Goal: Navigation & Orientation: Understand site structure

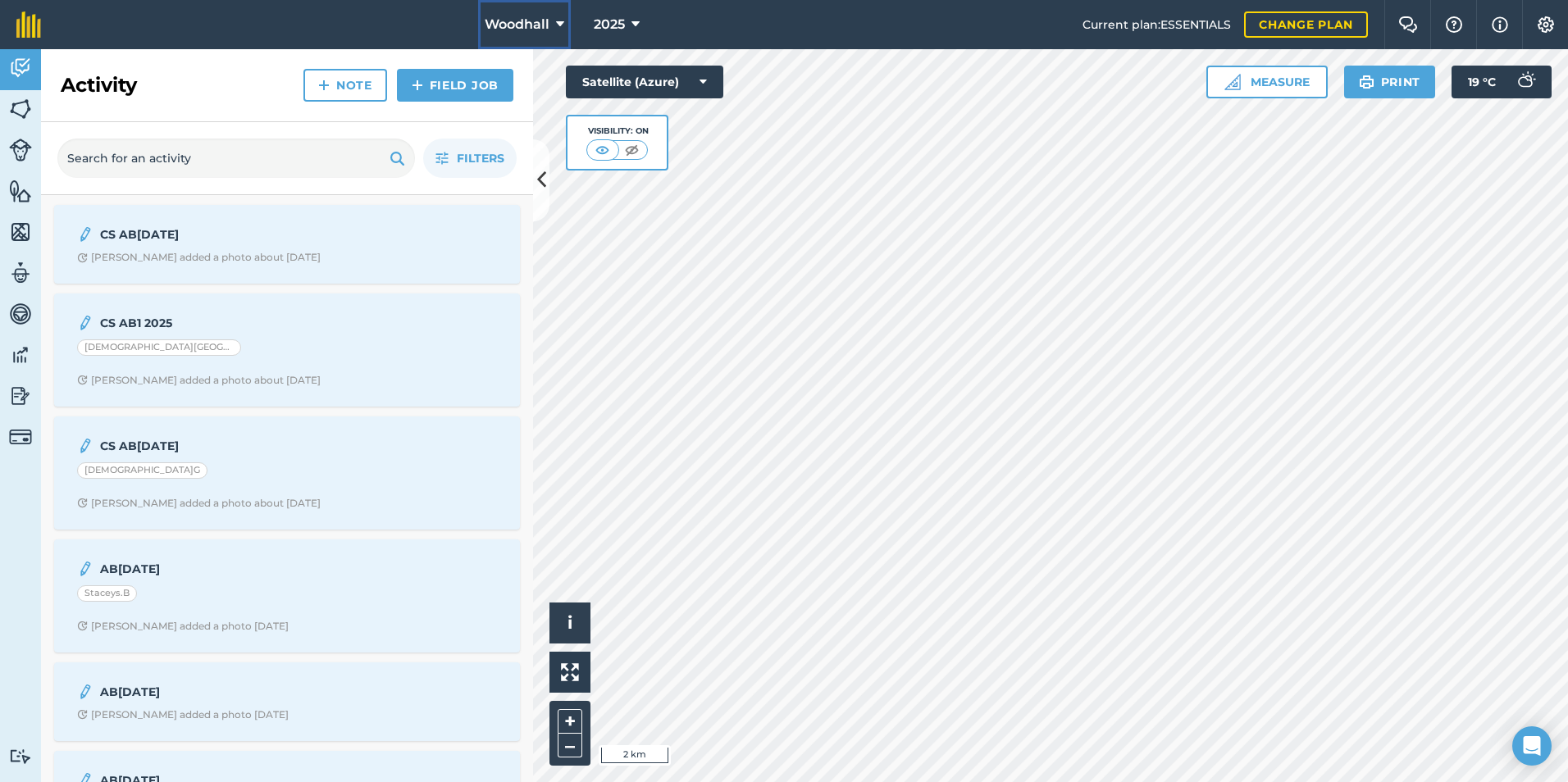
click at [535, 9] on button "Woodhall" at bounding box center [524, 24] width 93 height 49
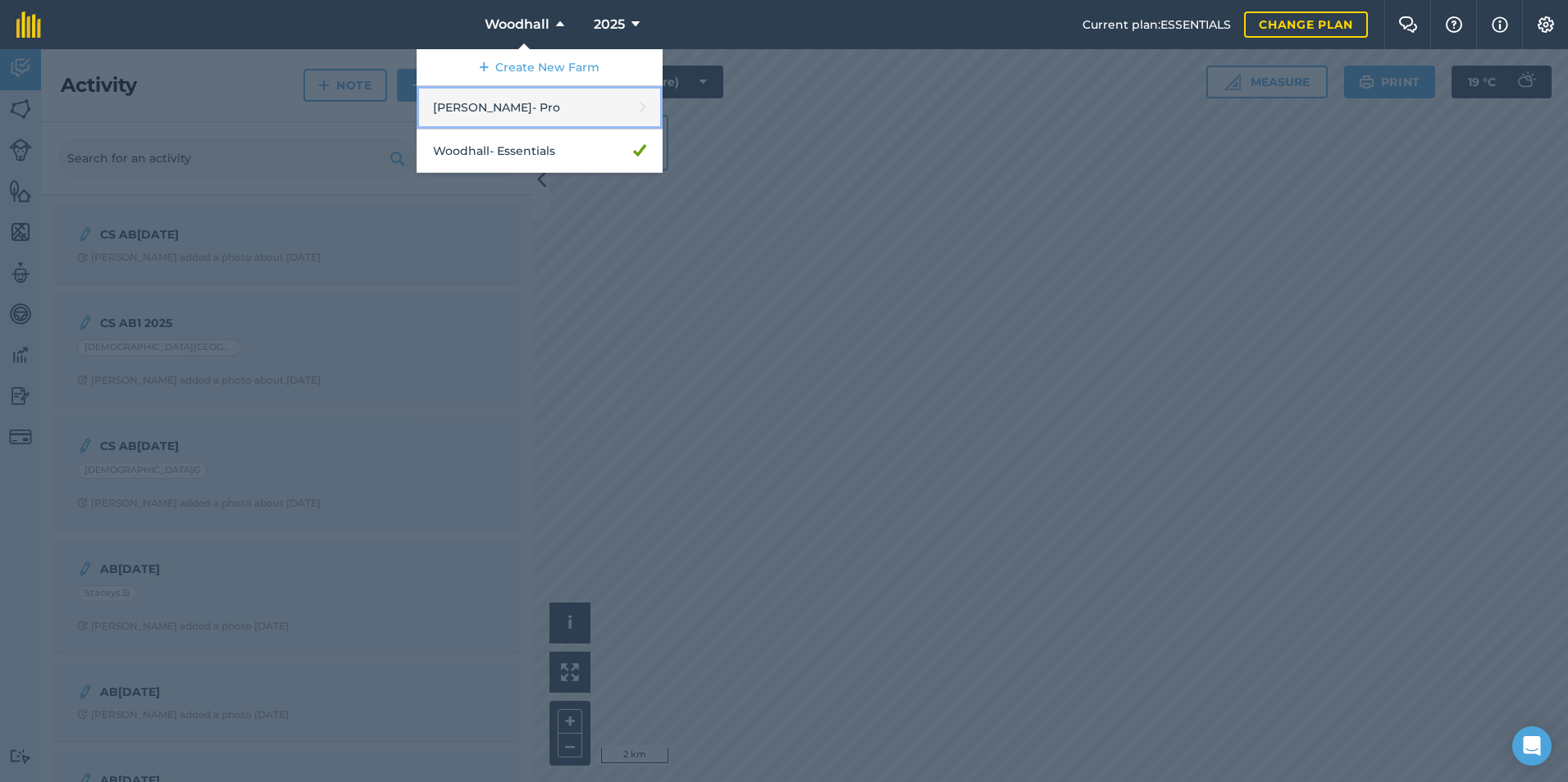
click at [518, 115] on link "[PERSON_NAME] - Pro" at bounding box center [540, 107] width 246 height 44
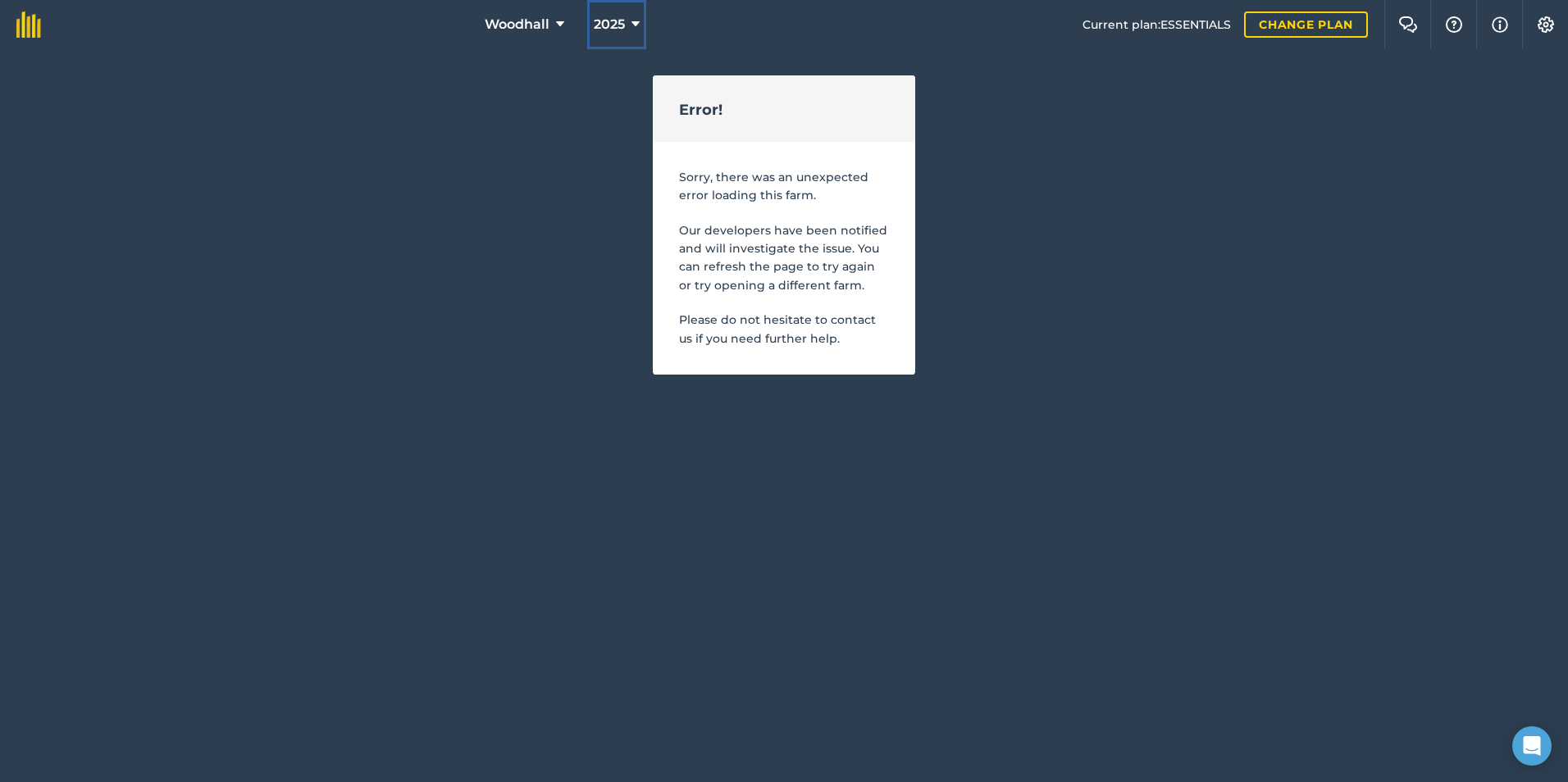
click at [616, 14] on button "2025" at bounding box center [616, 24] width 59 height 49
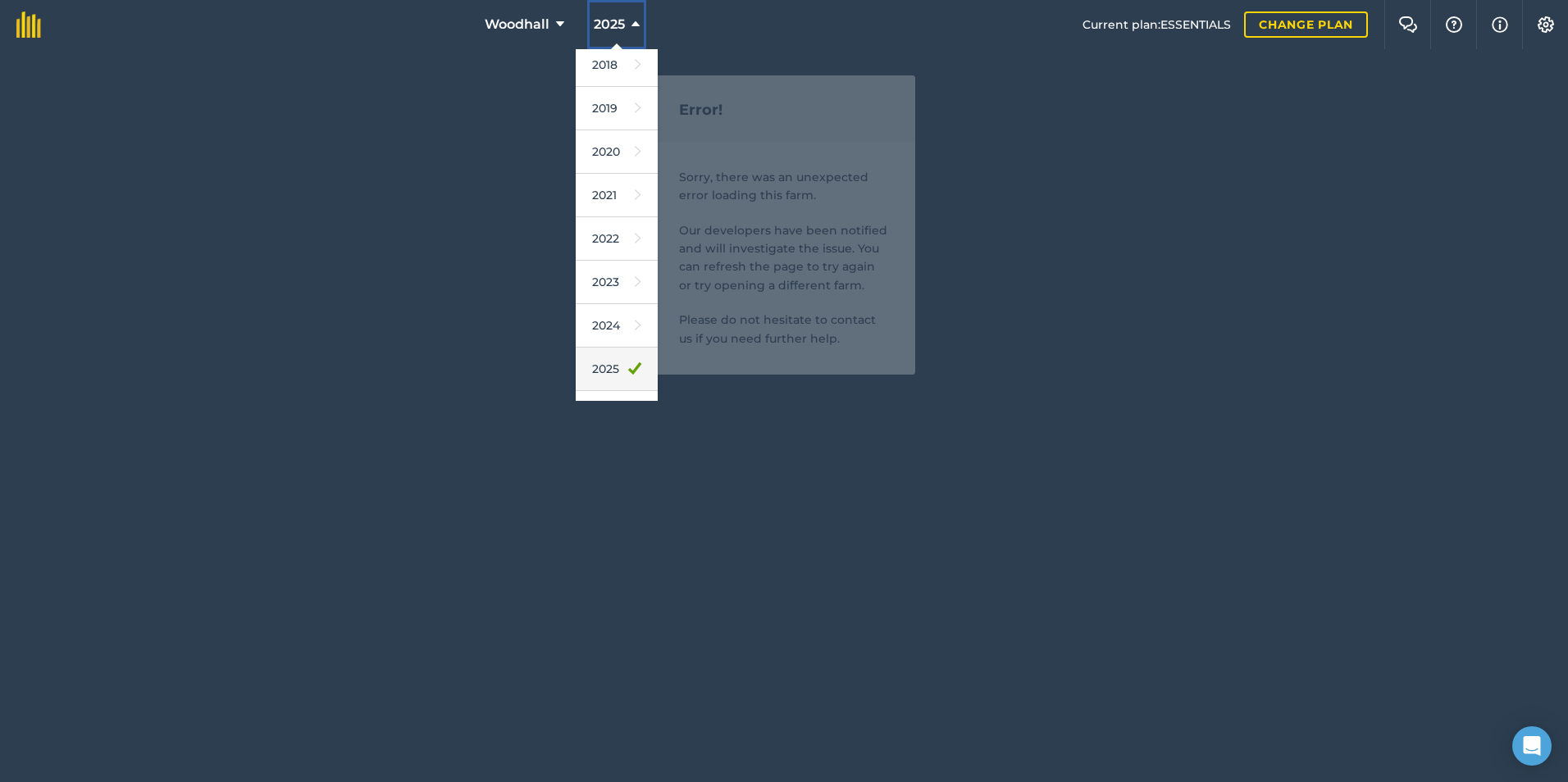
scroll to position [76, 0]
click at [609, 378] on link "2026" at bounding box center [616, 385] width 82 height 44
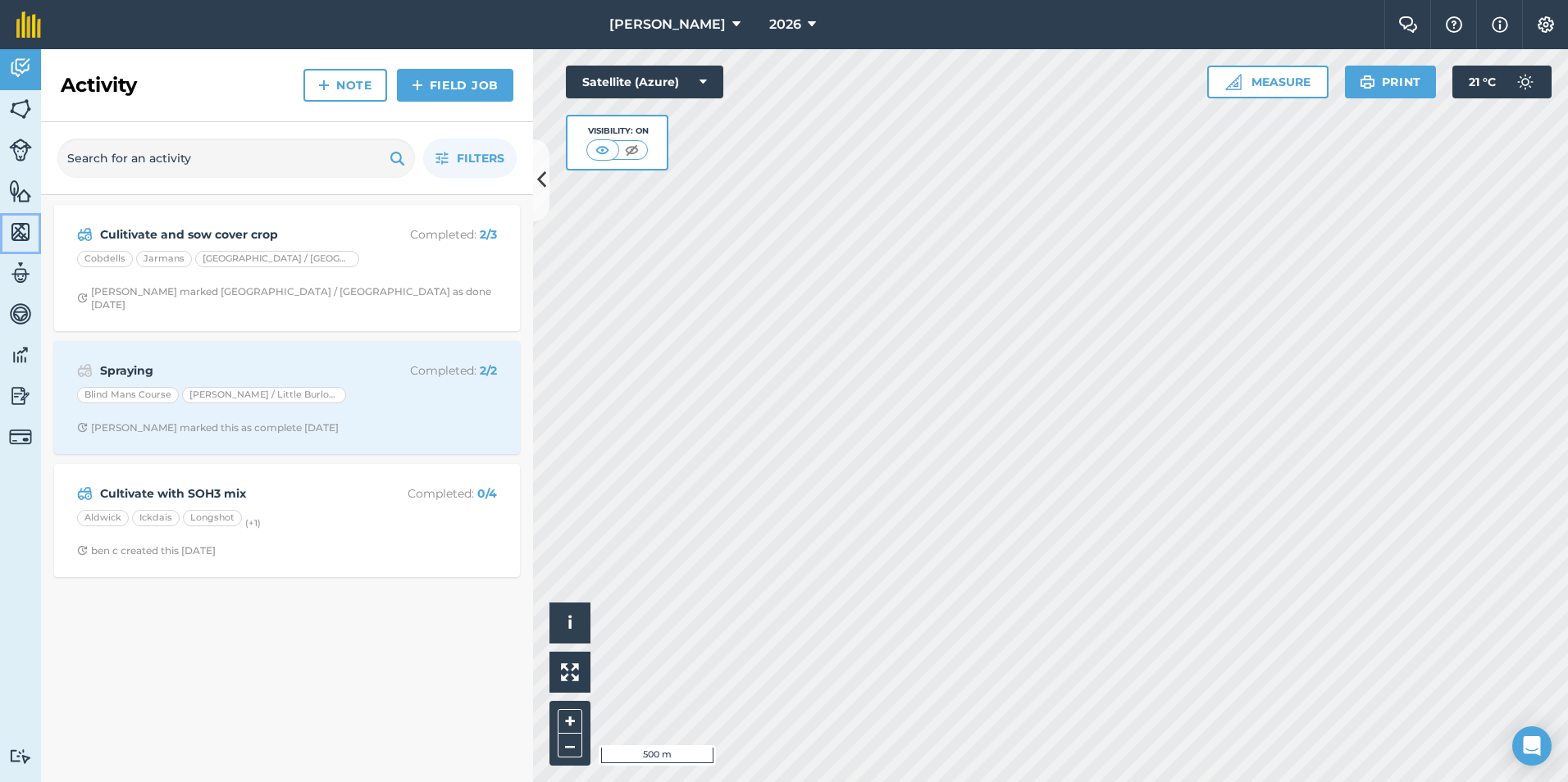
click at [27, 229] on img at bounding box center [20, 232] width 23 height 25
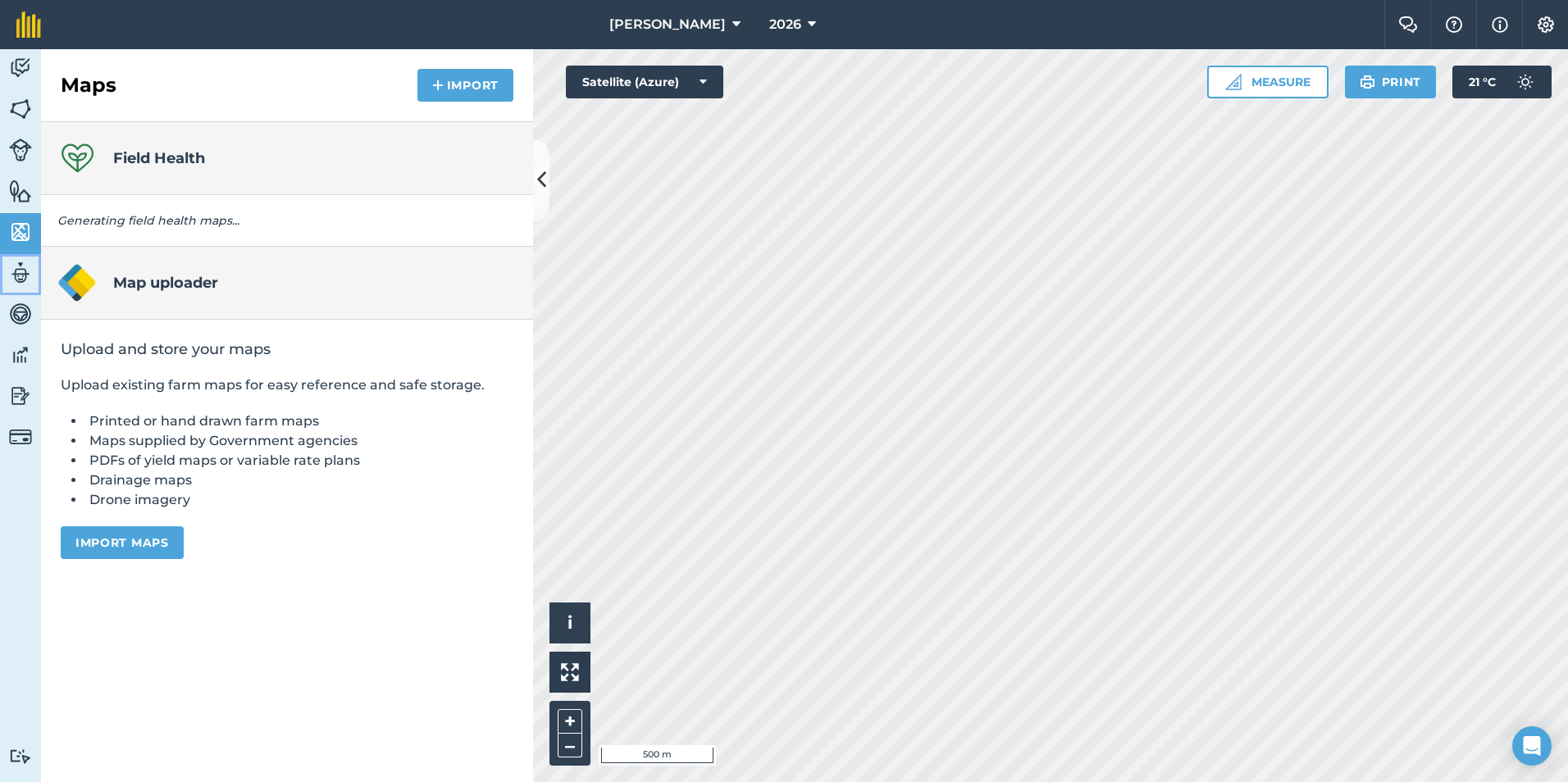
click at [19, 270] on img at bounding box center [20, 272] width 23 height 25
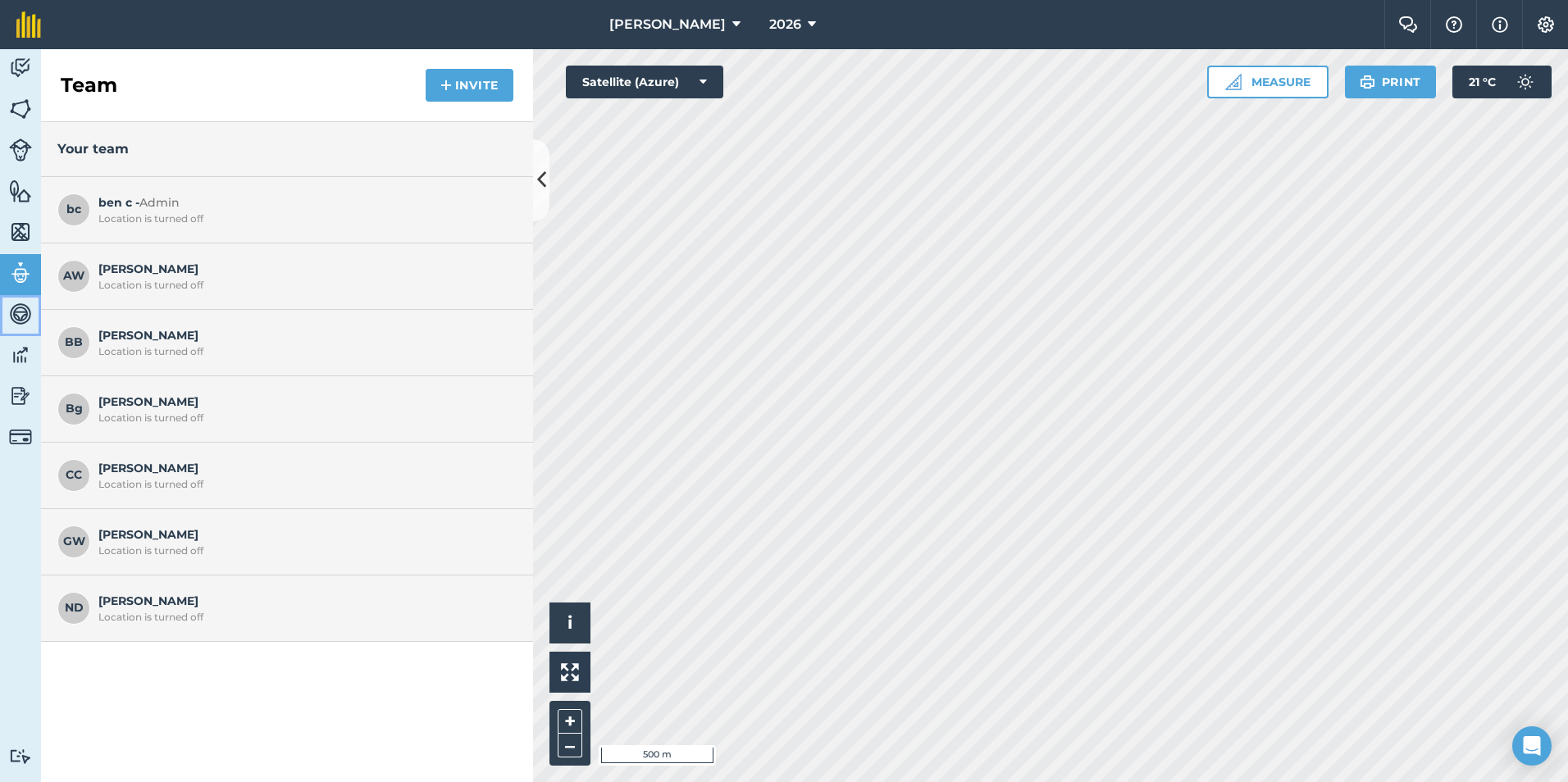
click at [12, 324] on img at bounding box center [20, 314] width 23 height 25
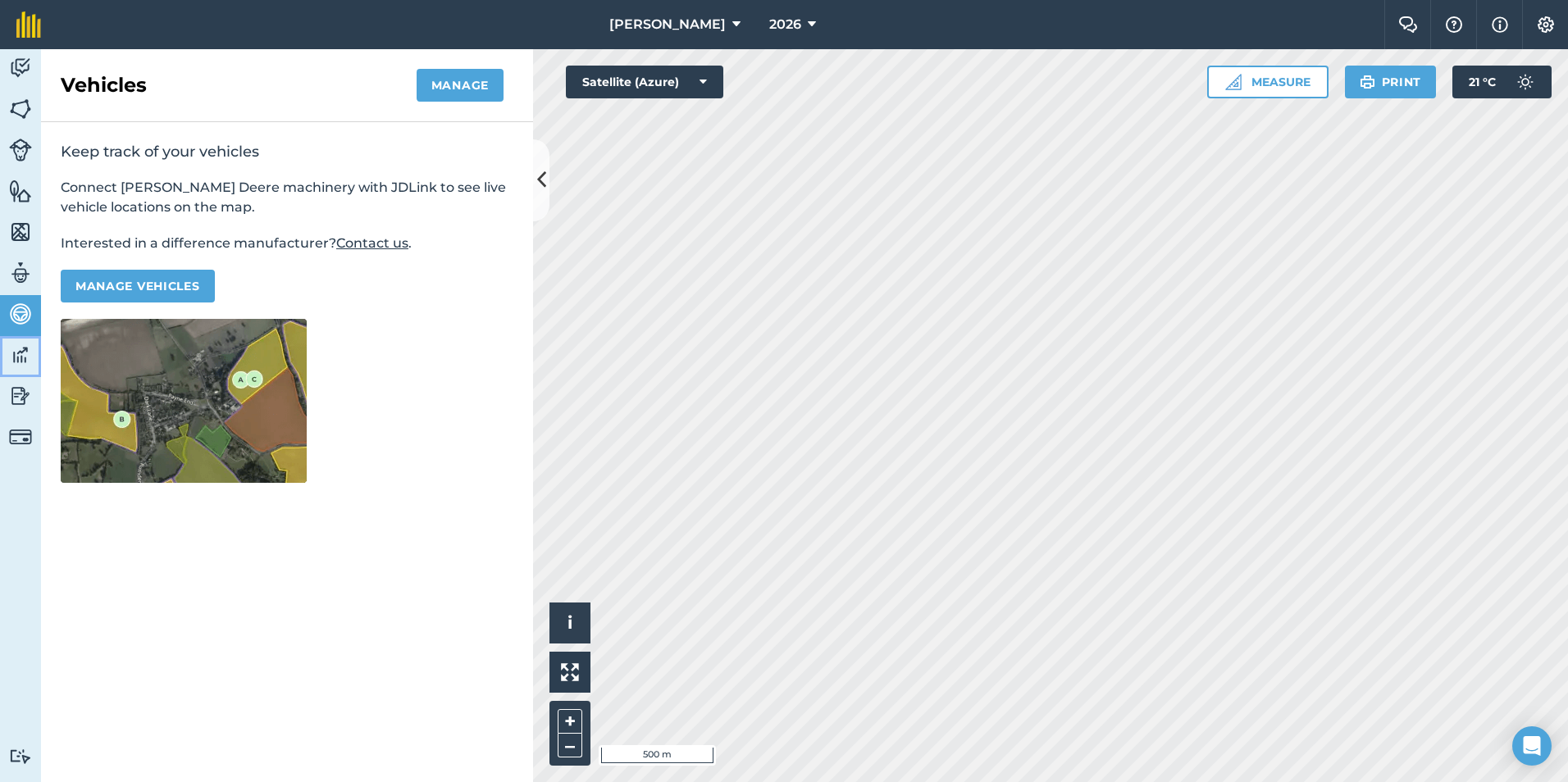
click at [16, 348] on img at bounding box center [20, 355] width 23 height 25
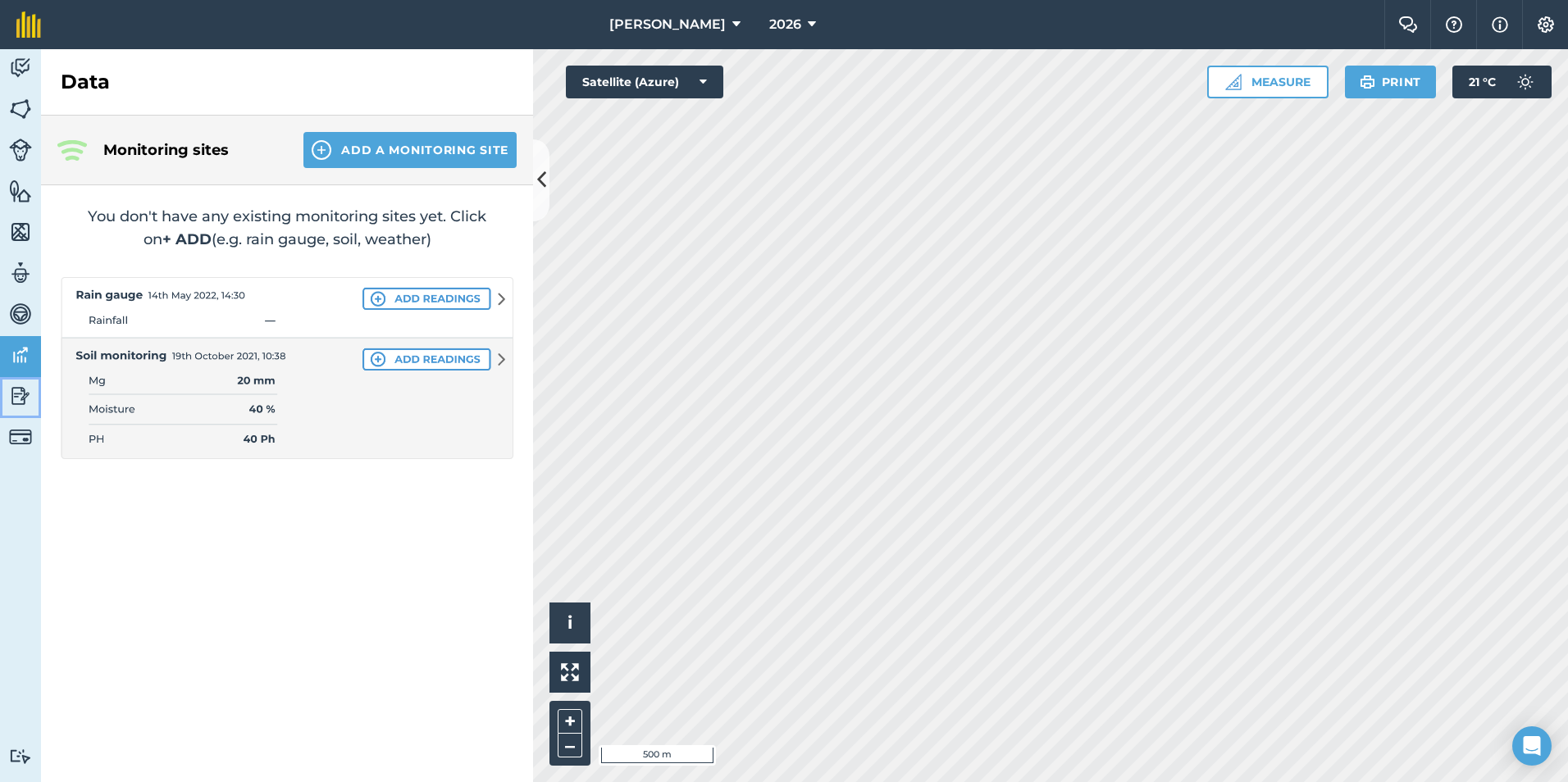
click at [9, 395] on link "Reporting" at bounding box center [21, 398] width 41 height 41
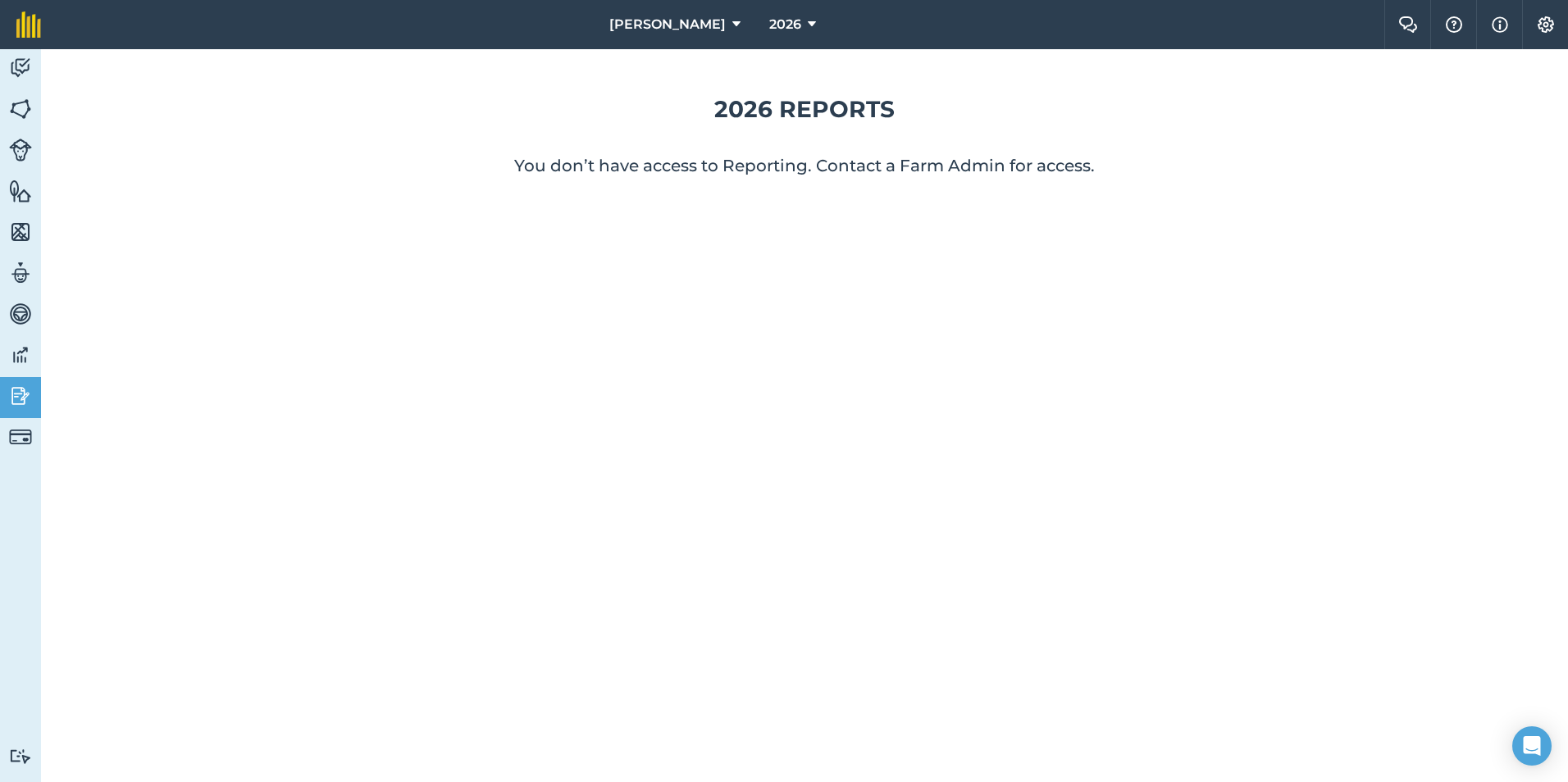
click at [838, 162] on p "You don’t have access to Reporting. Contact a Farm Admin for access." at bounding box center [804, 165] width 1474 height 23
click at [29, 436] on img at bounding box center [20, 437] width 23 height 23
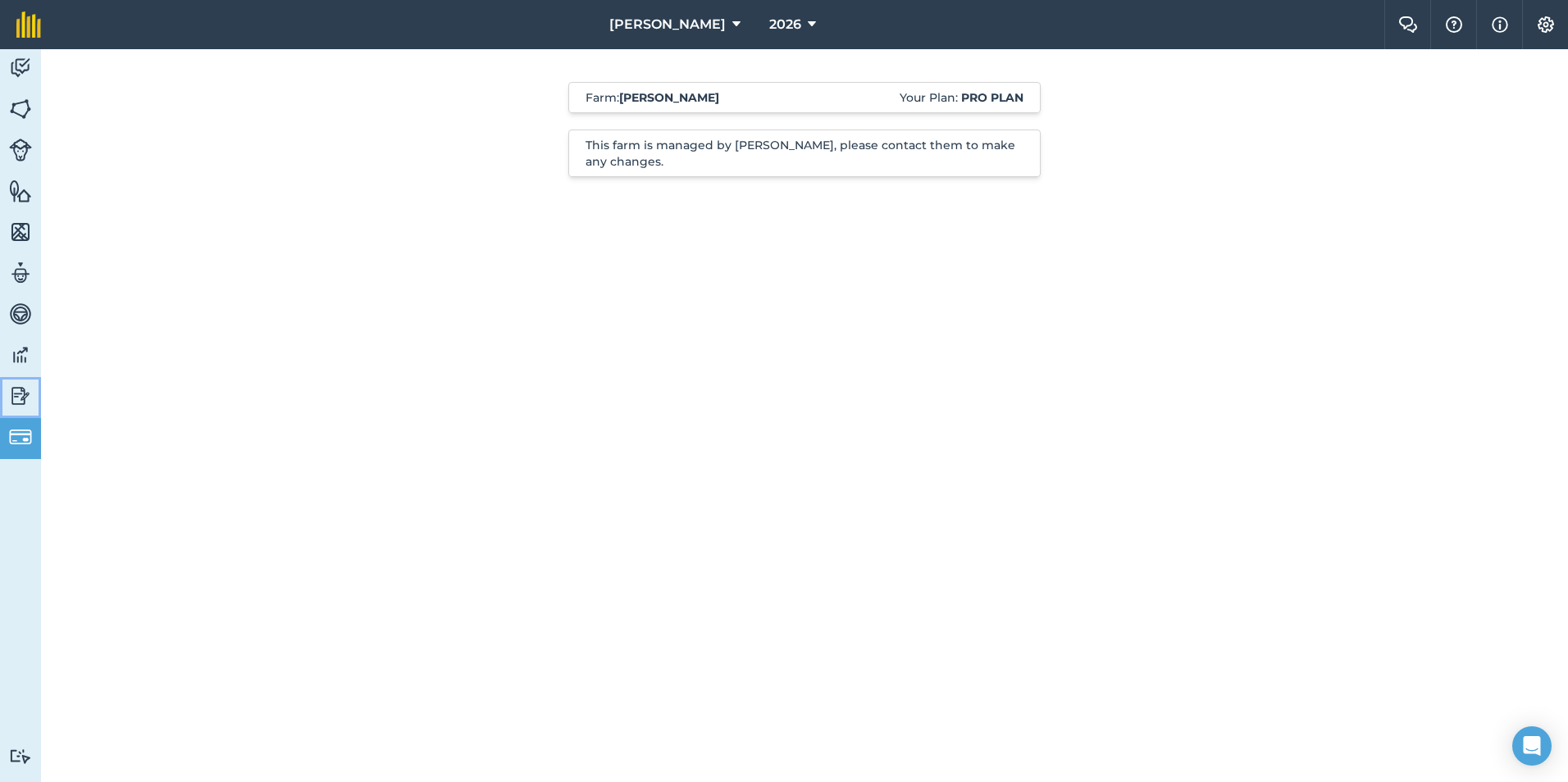
click at [23, 399] on img at bounding box center [20, 395] width 23 height 25
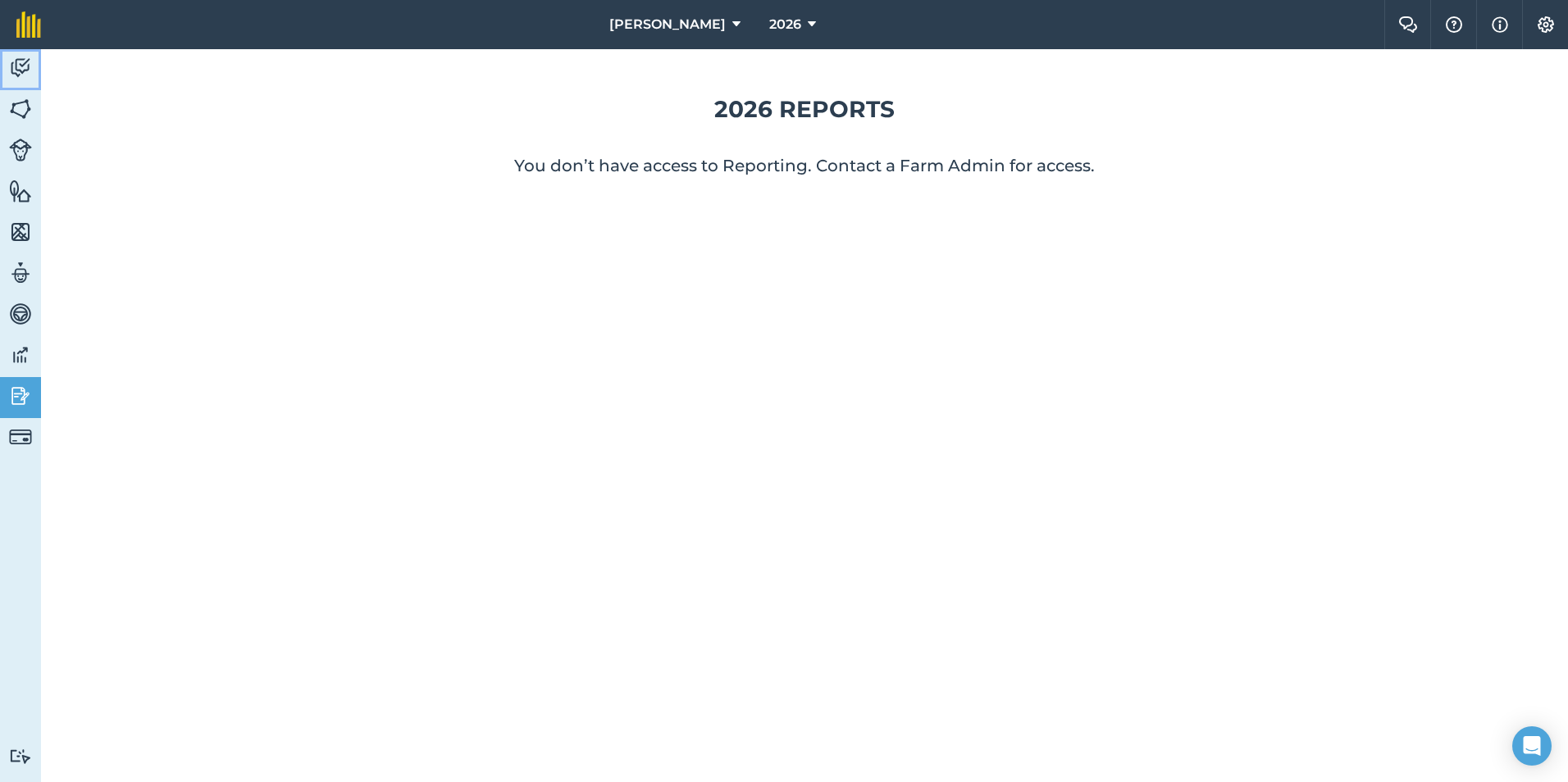
click at [17, 76] on img at bounding box center [20, 68] width 23 height 25
